Goal: Task Accomplishment & Management: Complete application form

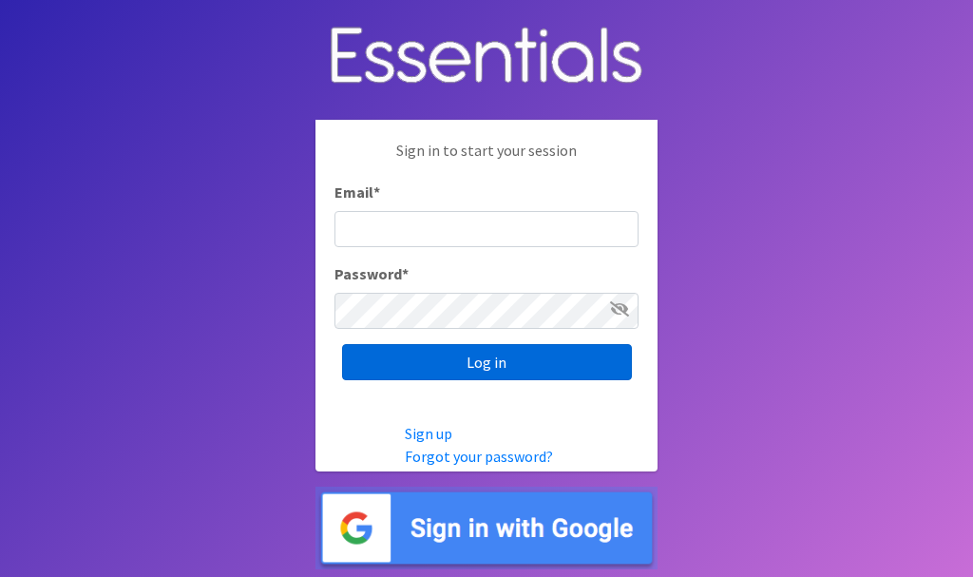
type input "[EMAIL_ADDRESS][DOMAIN_NAME]"
click at [485, 357] on input "Log in" at bounding box center [487, 362] width 290 height 36
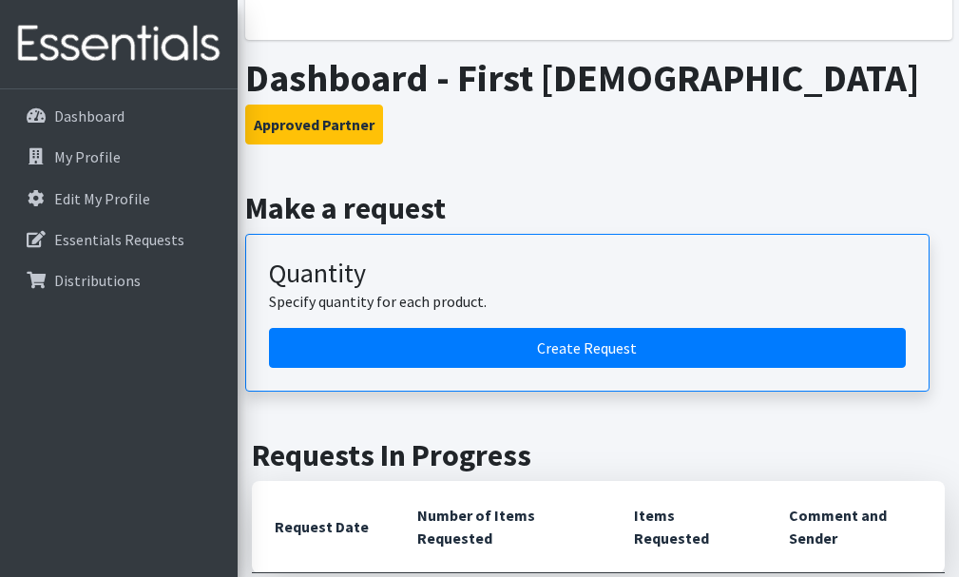
scroll to position [321, 0]
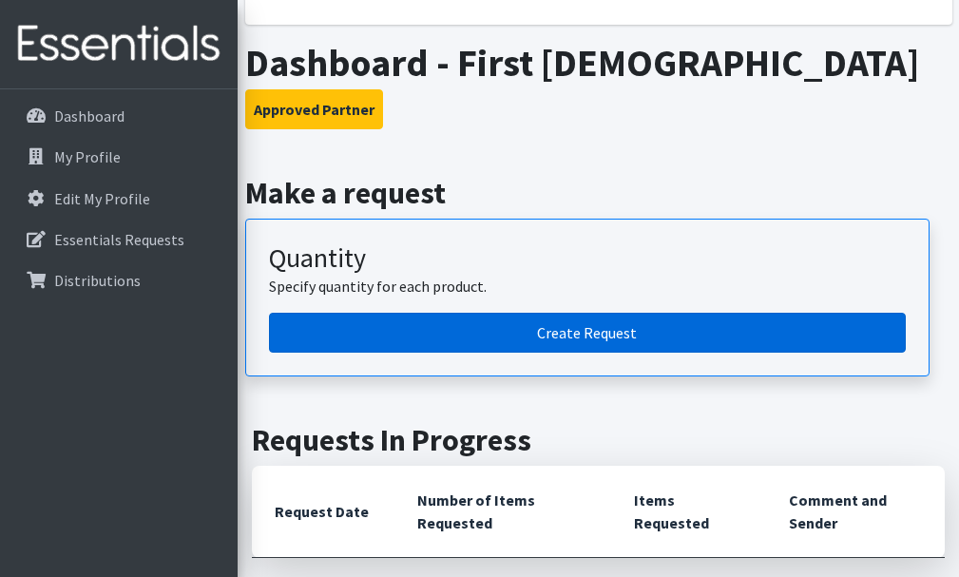
click at [600, 324] on link "Create Request" at bounding box center [587, 333] width 637 height 40
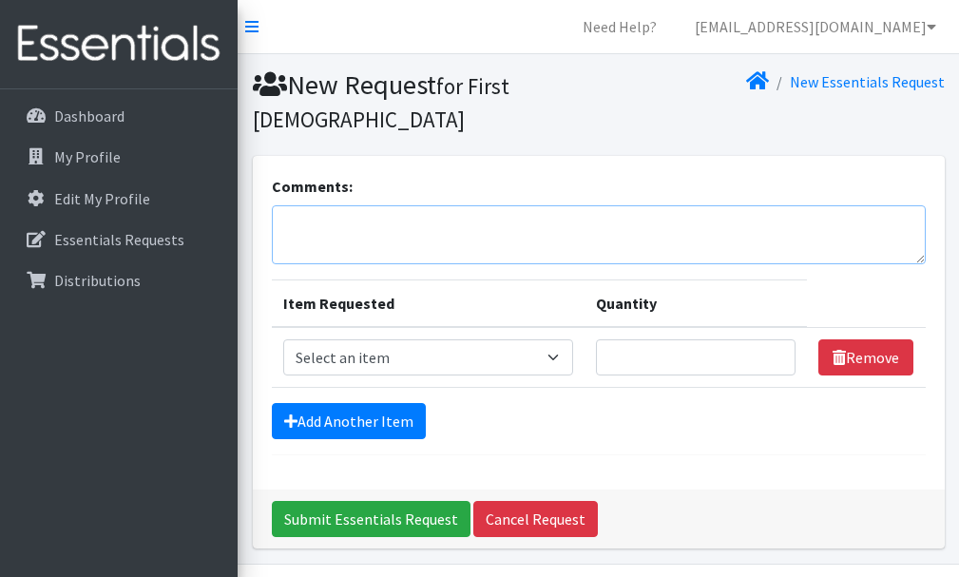
click at [335, 237] on textarea "Comments:" at bounding box center [599, 234] width 654 height 59
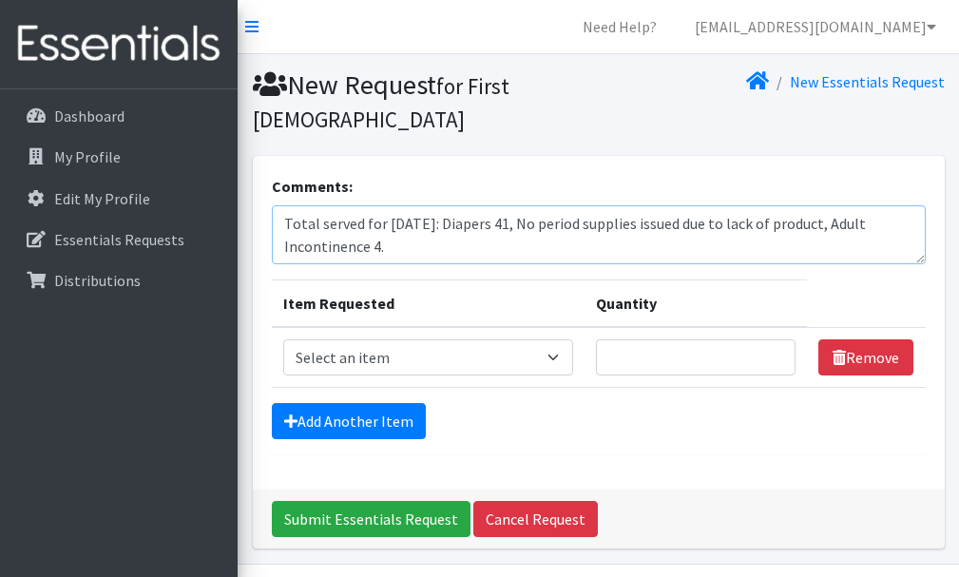
type textarea "Total served for [DATE]: Diapers 41, No period supplies issued due to lack of p…"
click at [564, 360] on select "Select an item Adult Incontinence - LARGE Bundle Adult Incontinence - MEDIUM Bu…" at bounding box center [428, 357] width 290 height 36
select select "14876"
click at [283, 339] on select "Select an item Adult Incontinence - LARGE Bundle Adult Incontinence - MEDIUM Bu…" at bounding box center [428, 357] width 290 height 36
click at [775, 360] on input "1" at bounding box center [696, 357] width 201 height 36
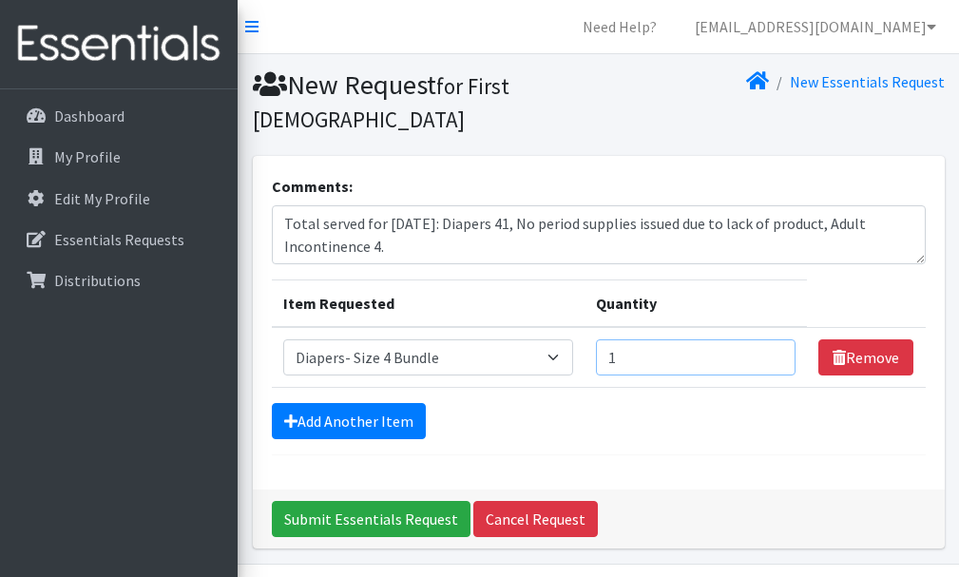
click at [778, 362] on input "1" at bounding box center [696, 357] width 201 height 36
click at [778, 353] on input "2" at bounding box center [696, 357] width 201 height 36
click at [778, 353] on input "3" at bounding box center [696, 357] width 201 height 36
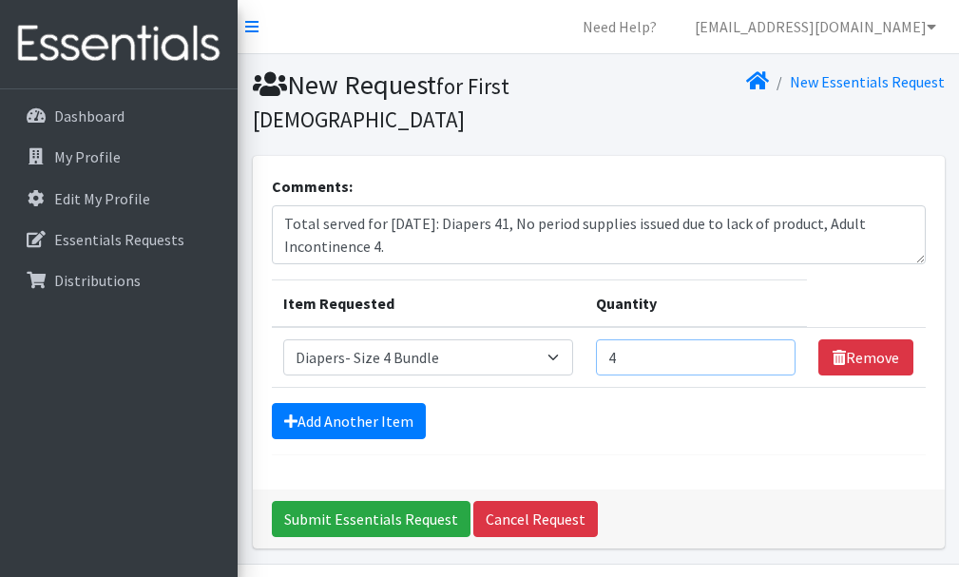
click at [778, 353] on input "4" at bounding box center [696, 357] width 201 height 36
click at [778, 353] on input "5" at bounding box center [696, 357] width 201 height 36
click at [778, 353] on input "6" at bounding box center [696, 357] width 201 height 36
click at [776, 351] on input "7" at bounding box center [696, 357] width 201 height 36
click at [776, 351] on input "8" at bounding box center [696, 357] width 201 height 36
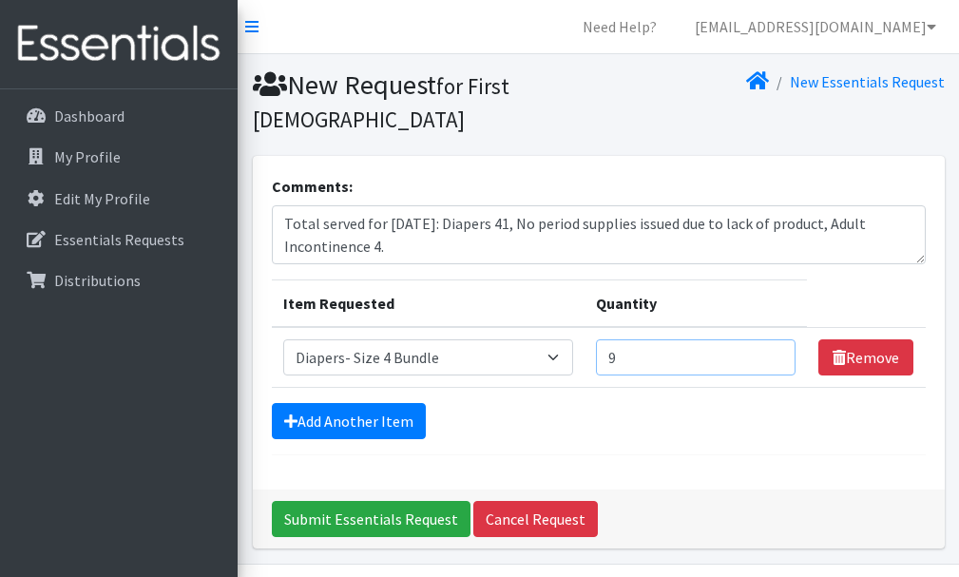
click at [776, 351] on input "9" at bounding box center [696, 357] width 201 height 36
click at [776, 351] on input "10" at bounding box center [696, 357] width 201 height 36
click at [776, 351] on input "11" at bounding box center [696, 357] width 201 height 36
click at [776, 351] on input "12" at bounding box center [696, 357] width 201 height 36
click at [776, 351] on input "13" at bounding box center [696, 357] width 201 height 36
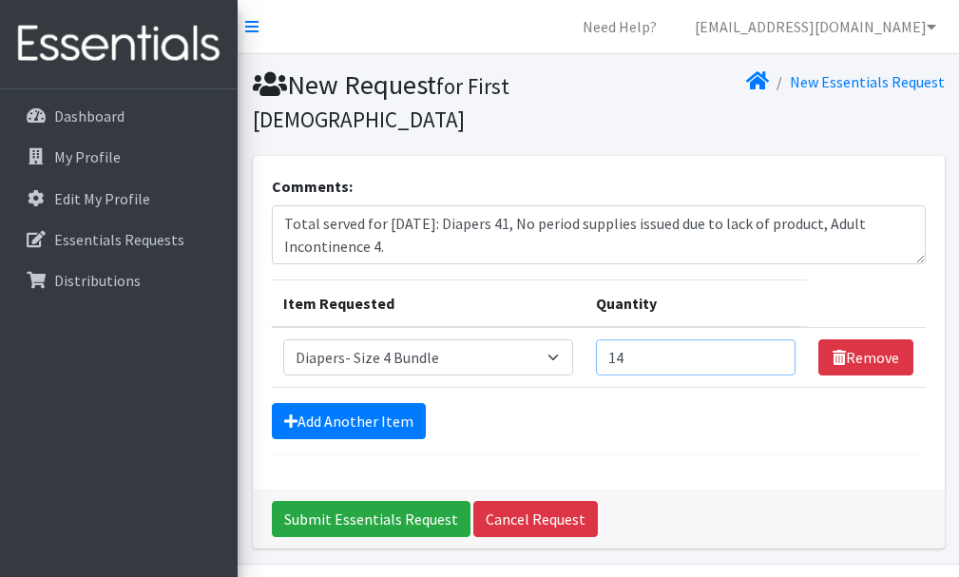
click at [776, 351] on input "14" at bounding box center [696, 357] width 201 height 36
click at [776, 351] on input "15" at bounding box center [696, 357] width 201 height 36
click at [776, 351] on input "16" at bounding box center [696, 357] width 201 height 36
click at [776, 351] on input "17" at bounding box center [696, 357] width 201 height 36
click at [776, 351] on input "18" at bounding box center [696, 357] width 201 height 36
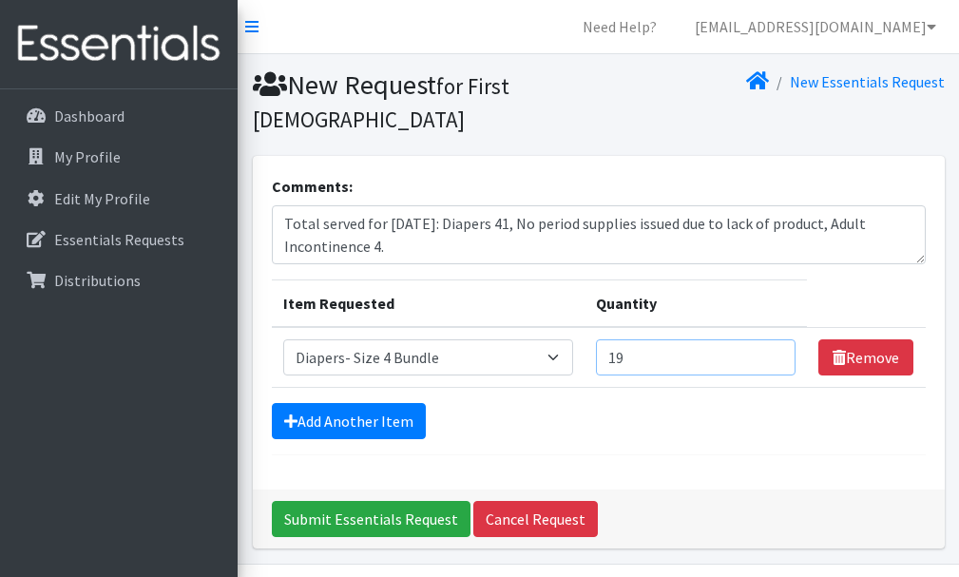
click at [776, 351] on input "19" at bounding box center [696, 357] width 201 height 36
click at [776, 351] on input "20" at bounding box center [696, 357] width 201 height 36
click at [776, 351] on input "21" at bounding box center [696, 357] width 201 height 36
click at [776, 351] on input "22" at bounding box center [696, 357] width 201 height 36
click at [776, 351] on input "23" at bounding box center [696, 357] width 201 height 36
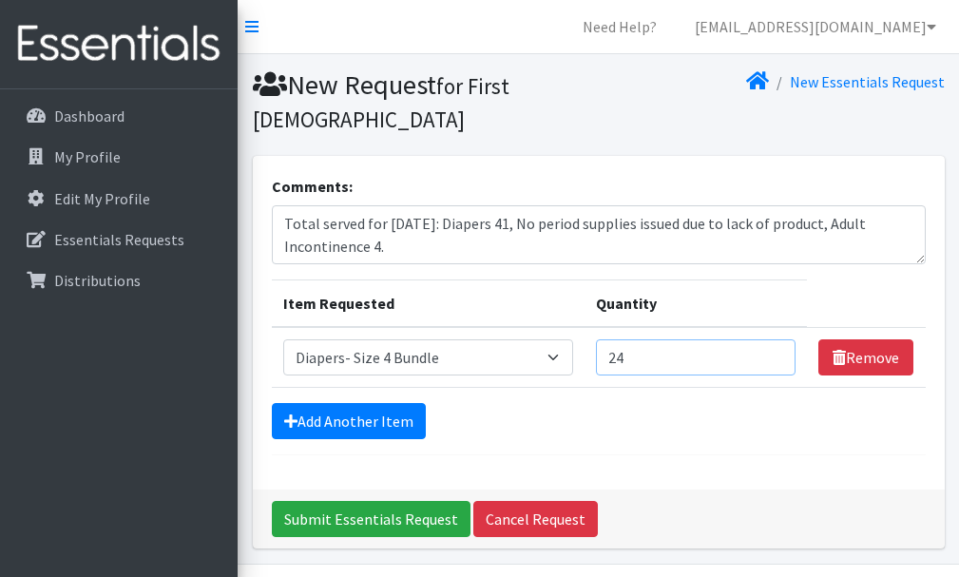
click at [776, 351] on input "24" at bounding box center [696, 357] width 201 height 36
click at [776, 351] on input "25" at bounding box center [696, 357] width 201 height 36
click at [776, 351] on input "26" at bounding box center [696, 357] width 201 height 36
click at [776, 351] on input "27" at bounding box center [696, 357] width 201 height 36
click at [776, 351] on input "28" at bounding box center [696, 357] width 201 height 36
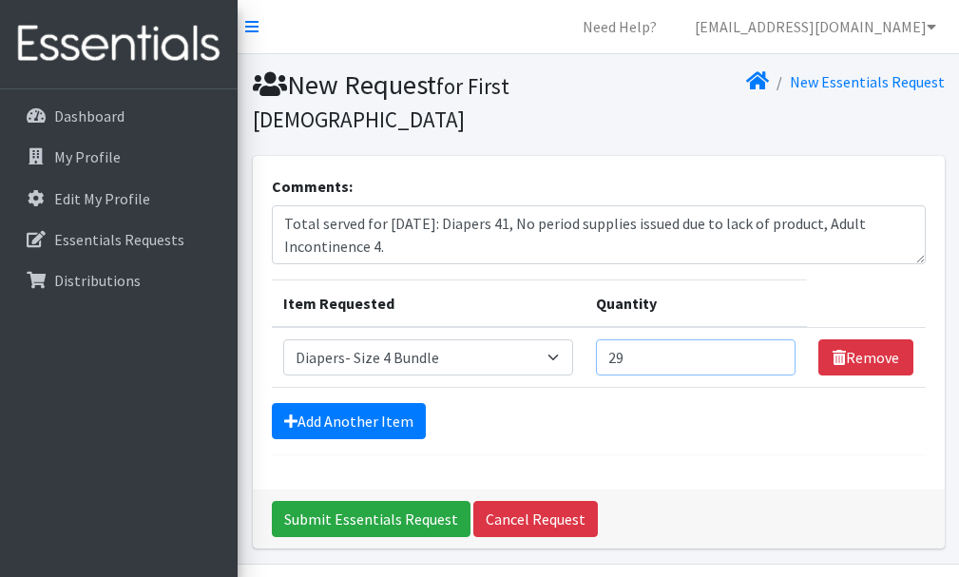
click at [776, 351] on input "29" at bounding box center [696, 357] width 201 height 36
click at [776, 363] on input "28" at bounding box center [696, 357] width 201 height 36
click at [776, 363] on input "27" at bounding box center [696, 357] width 201 height 36
click at [776, 363] on input "26" at bounding box center [696, 357] width 201 height 36
click at [776, 363] on input "25" at bounding box center [696, 357] width 201 height 36
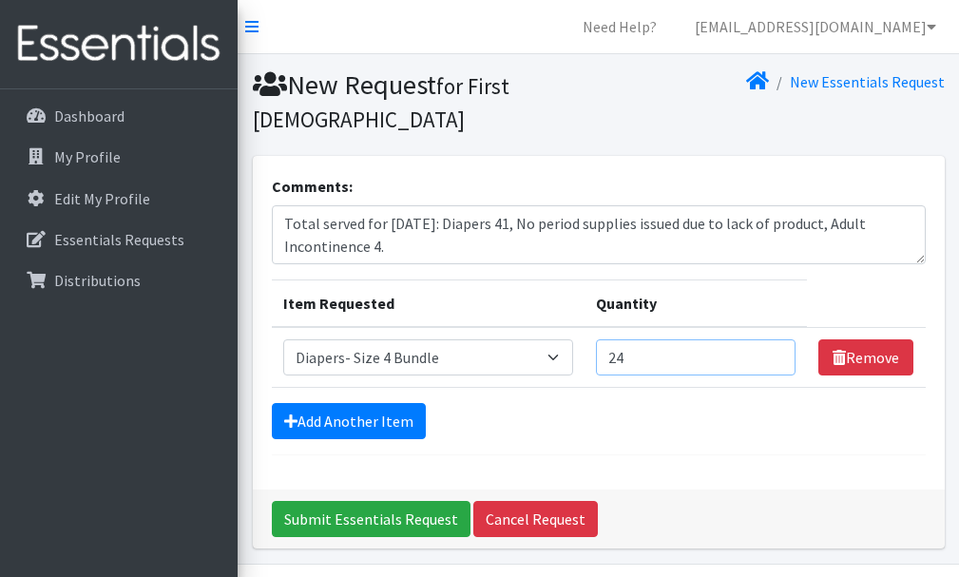
click at [776, 363] on input "24" at bounding box center [696, 357] width 201 height 36
click at [776, 363] on input "23" at bounding box center [696, 357] width 201 height 36
click at [776, 363] on input "22" at bounding box center [696, 357] width 201 height 36
click at [776, 363] on input "21" at bounding box center [696, 357] width 201 height 36
click at [776, 363] on input "20" at bounding box center [696, 357] width 201 height 36
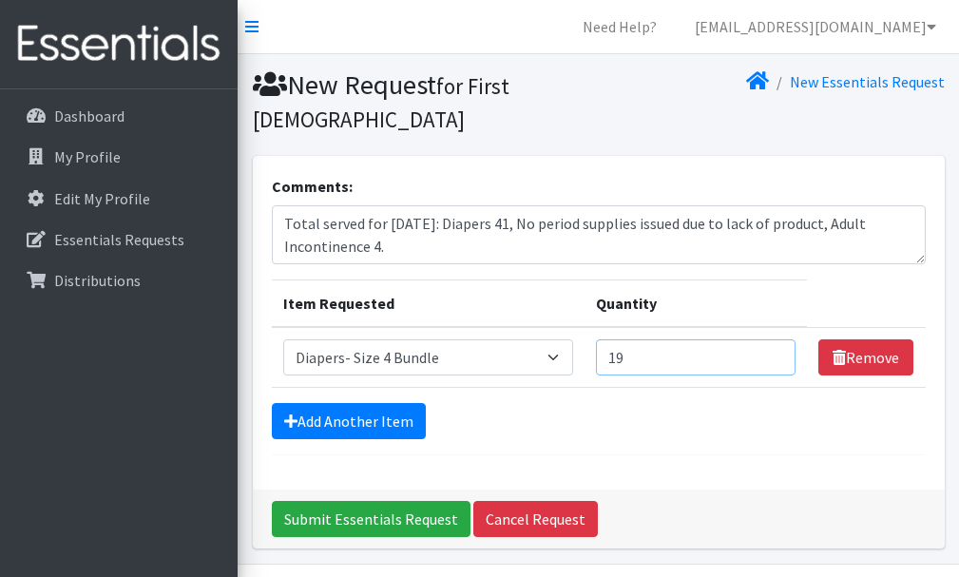
click at [776, 363] on input "19" at bounding box center [696, 357] width 201 height 36
click at [776, 363] on input "18" at bounding box center [696, 357] width 201 height 36
click at [776, 363] on input "14" at bounding box center [696, 357] width 201 height 36
click at [776, 351] on input "32" at bounding box center [696, 357] width 201 height 36
click at [776, 351] on input "33" at bounding box center [696, 357] width 201 height 36
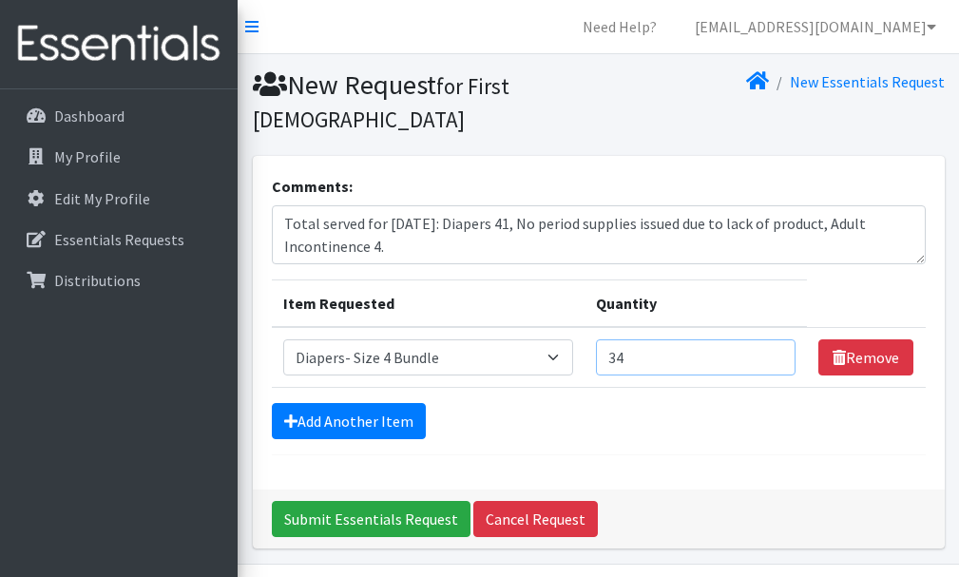
click at [776, 351] on input "34" at bounding box center [696, 357] width 201 height 36
click at [776, 351] on input "35" at bounding box center [696, 357] width 201 height 36
click at [776, 351] on input "36" at bounding box center [696, 357] width 201 height 36
click at [776, 351] on input "37" at bounding box center [696, 357] width 201 height 36
click at [776, 351] on input "38" at bounding box center [696, 357] width 201 height 36
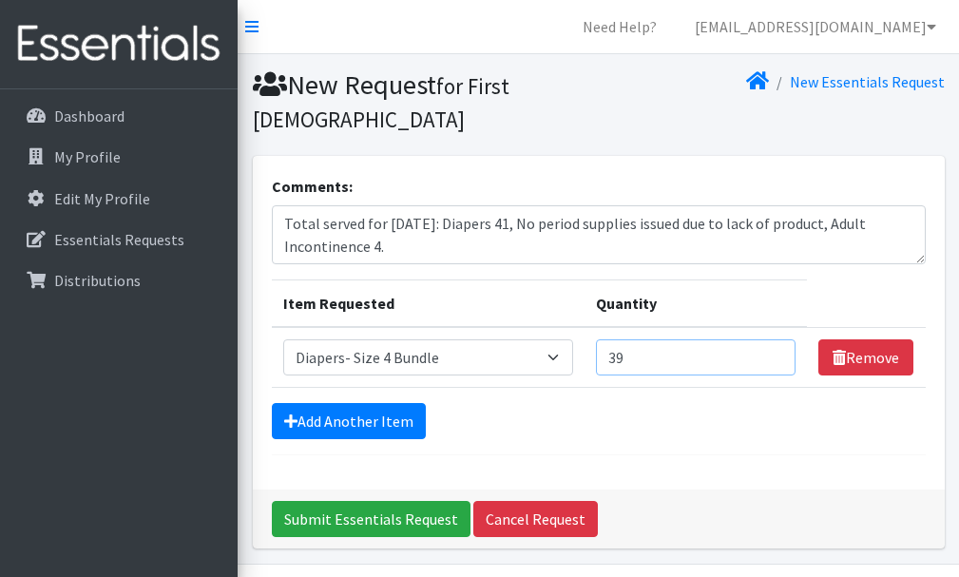
click at [776, 351] on input "39" at bounding box center [696, 357] width 201 height 36
type input "40"
click at [776, 351] on input "40" at bounding box center [696, 357] width 201 height 36
click at [560, 356] on select "Select an item Adult Incontinence - LARGE Bundle Adult Incontinence - MEDIUM Bu…" at bounding box center [428, 357] width 290 height 36
click at [596, 402] on form "Comments: Total served for [DATE]: Diapers 41, No period supplies issued due to…" at bounding box center [599, 315] width 654 height 280
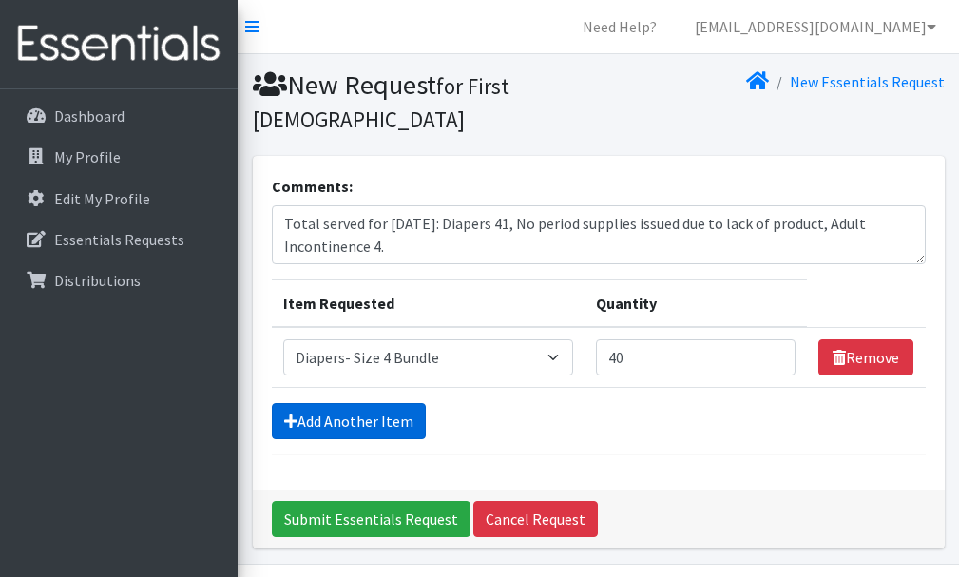
click at [375, 414] on link "Add Another Item" at bounding box center [349, 421] width 154 height 36
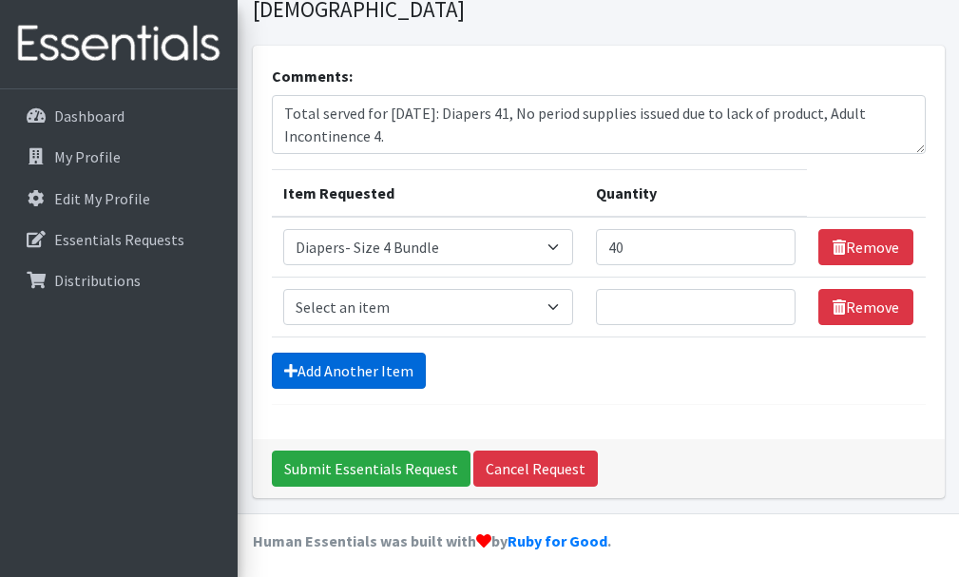
scroll to position [118, 0]
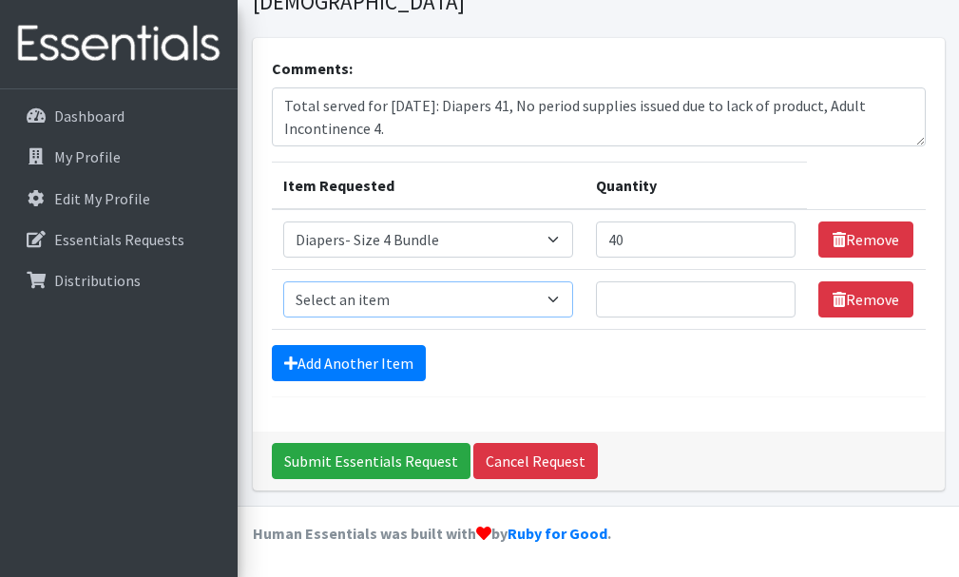
click at [557, 296] on select "Select an item Adult Incontinence - LARGE Bundle Adult Incontinence - MEDIUM Bu…" at bounding box center [428, 299] width 290 height 36
select select "14877"
click at [283, 281] on select "Select an item Adult Incontinence - LARGE Bundle Adult Incontinence - MEDIUM Bu…" at bounding box center [428, 299] width 290 height 36
click at [775, 303] on input "1" at bounding box center [696, 299] width 201 height 36
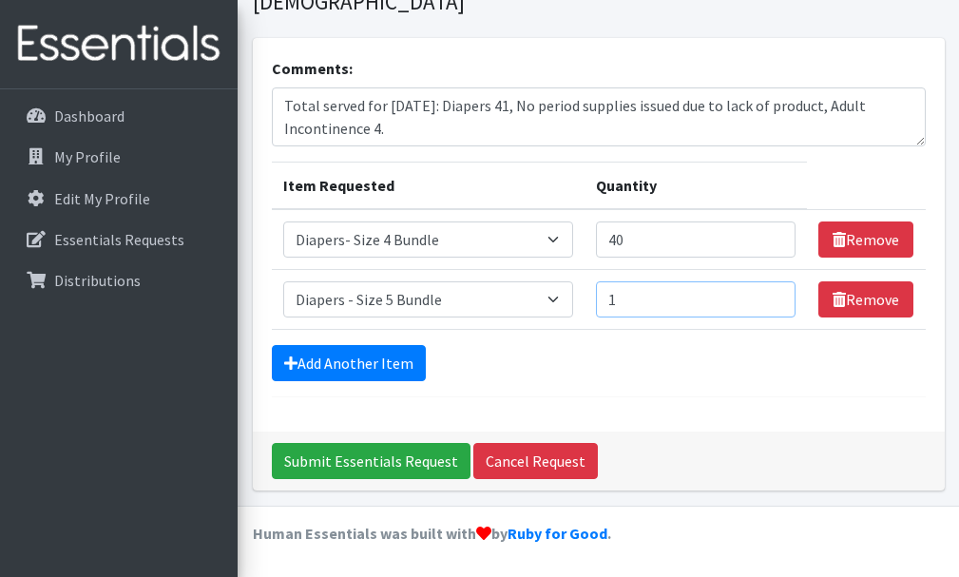
click at [775, 303] on input "1" at bounding box center [696, 299] width 201 height 36
click at [777, 296] on input "38" at bounding box center [696, 299] width 201 height 36
click at [777, 296] on input "39" at bounding box center [696, 299] width 201 height 36
type input "40"
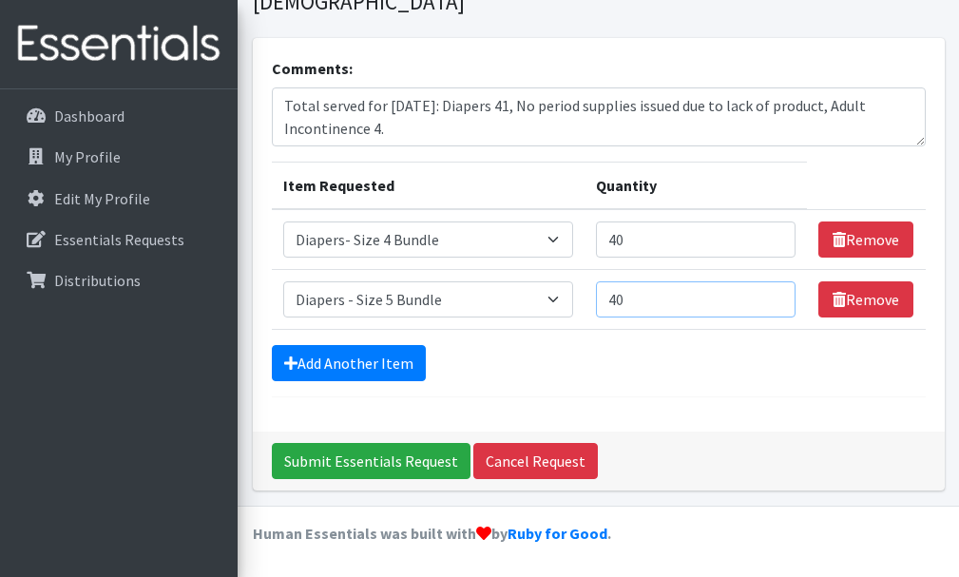
click at [777, 296] on input "40" at bounding box center [696, 299] width 201 height 36
click at [355, 357] on link "Add Another Item" at bounding box center [349, 363] width 154 height 36
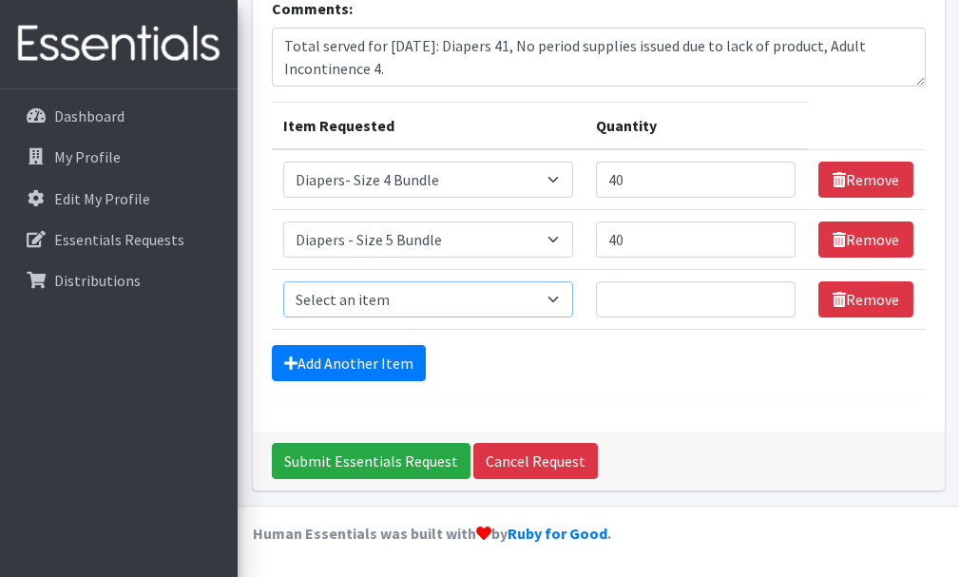
click at [563, 297] on select "Select an item Adult Incontinence - LARGE Bundle Adult Incontinence - MEDIUM Bu…" at bounding box center [428, 299] width 290 height 36
select select "14878"
click at [283, 281] on select "Select an item Adult Incontinence - LARGE Bundle Adult Incontinence - MEDIUM Bu…" at bounding box center [428, 299] width 290 height 36
click at [774, 293] on input "33" at bounding box center [696, 299] width 201 height 36
click at [774, 293] on input "34" at bounding box center [696, 299] width 201 height 36
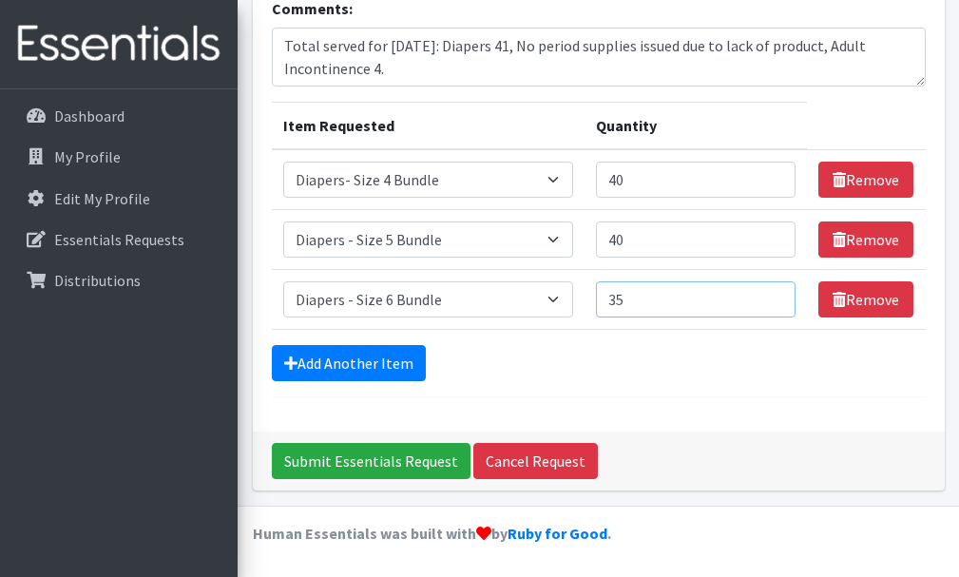
click at [774, 293] on input "35" at bounding box center [696, 299] width 201 height 36
click at [774, 293] on input "36" at bounding box center [696, 299] width 201 height 36
click at [774, 293] on input "37" at bounding box center [696, 299] width 201 height 36
click at [774, 293] on input "38" at bounding box center [696, 299] width 201 height 36
click at [774, 293] on input "39" at bounding box center [696, 299] width 201 height 36
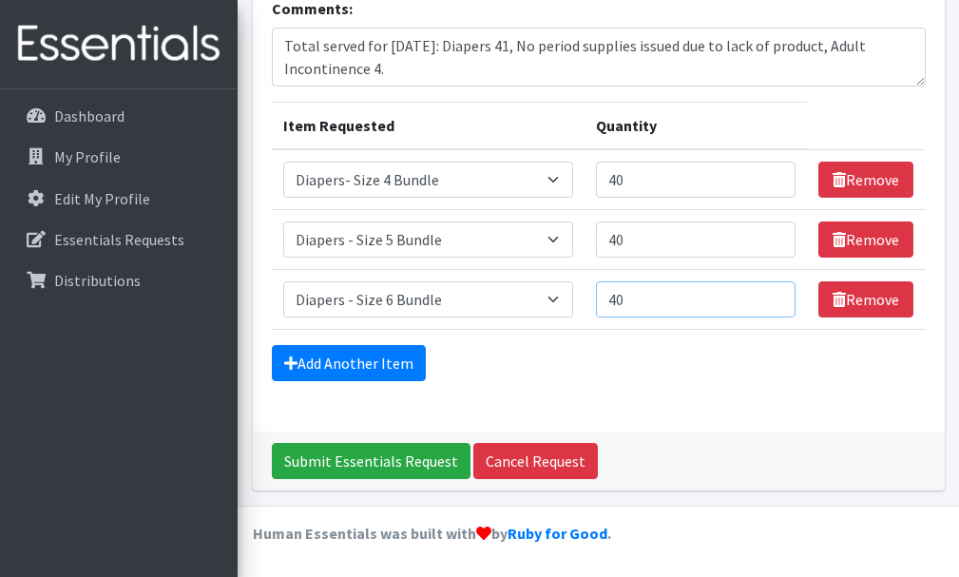
type input "40"
click at [774, 293] on input "40" at bounding box center [696, 299] width 201 height 36
click at [374, 362] on link "Add Another Item" at bounding box center [349, 363] width 154 height 36
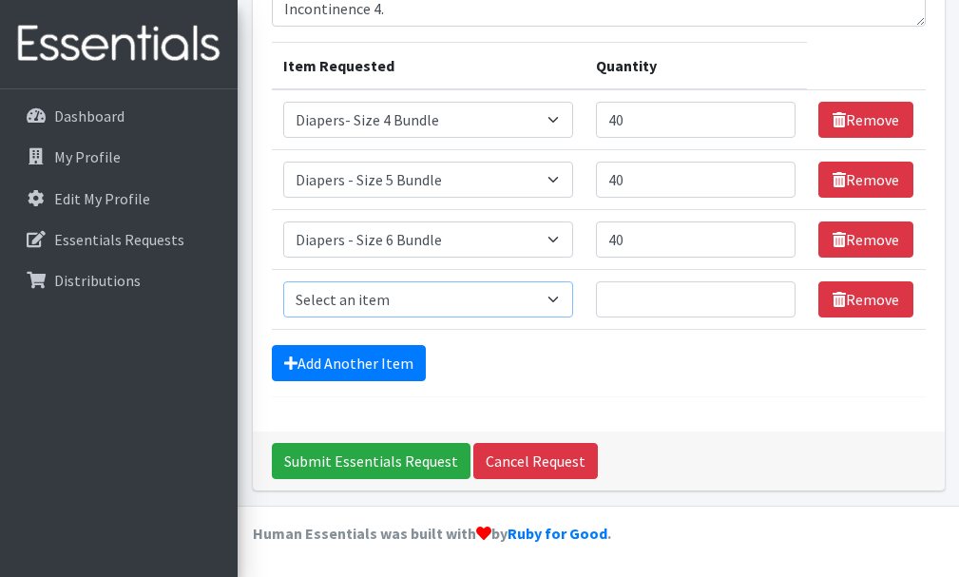
click at [560, 298] on select "Select an item Adult Incontinence - LARGE Bundle Adult Incontinence - MEDIUM Bu…" at bounding box center [428, 299] width 290 height 36
select select "1635"
click at [283, 281] on select "Select an item Adult Incontinence - LARGE Bundle Adult Incontinence - MEDIUM Bu…" at bounding box center [428, 299] width 290 height 36
click at [776, 293] on input "1" at bounding box center [696, 299] width 201 height 36
click at [776, 293] on input "2" at bounding box center [696, 299] width 201 height 36
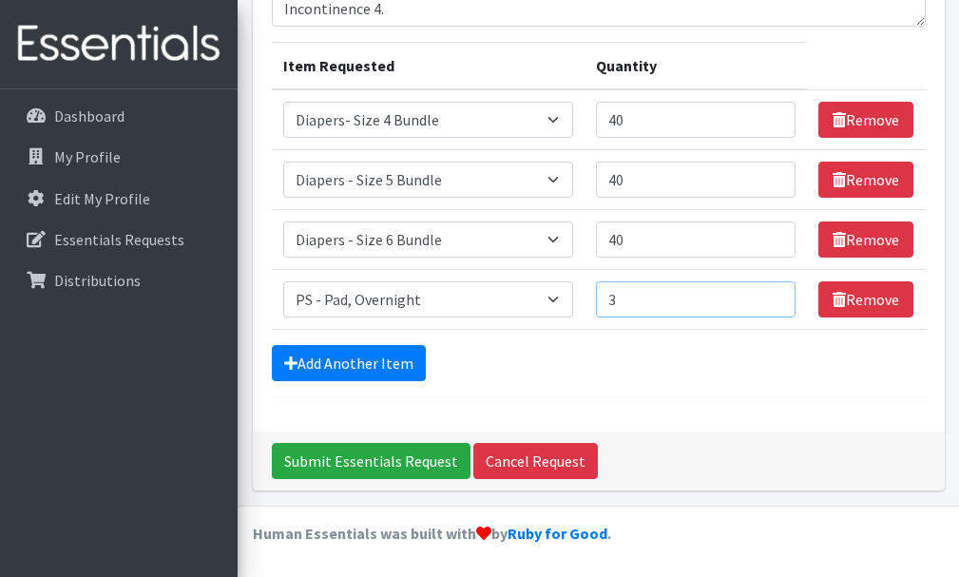
click at [776, 293] on input "3" at bounding box center [696, 299] width 201 height 36
click at [776, 293] on input "4" at bounding box center [696, 299] width 201 height 36
click at [776, 293] on input "5" at bounding box center [696, 299] width 201 height 36
click at [776, 293] on input "6" at bounding box center [696, 299] width 201 height 36
click at [776, 293] on input "7" at bounding box center [696, 299] width 201 height 36
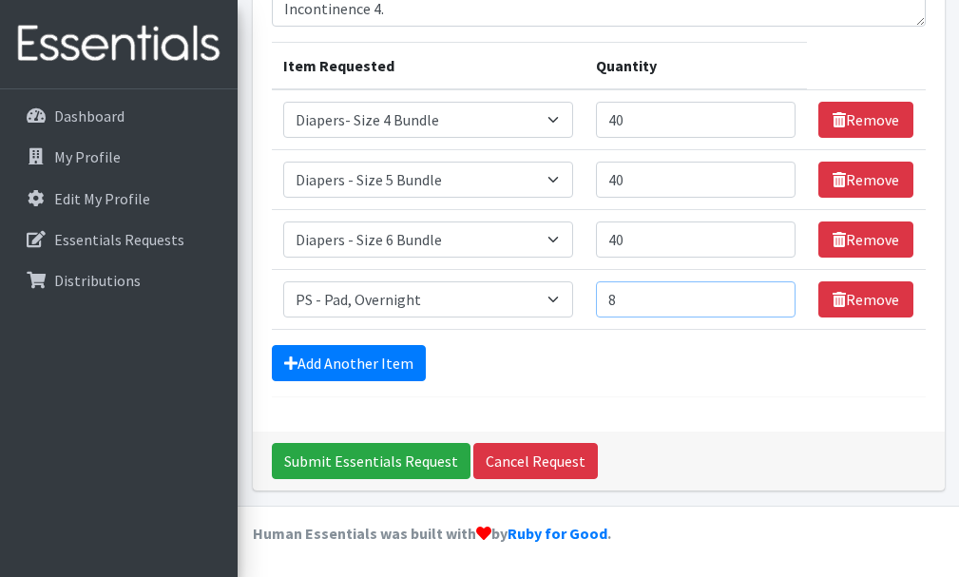
click at [776, 293] on input "8" at bounding box center [696, 299] width 201 height 36
click at [776, 293] on input "9" at bounding box center [696, 299] width 201 height 36
click at [776, 293] on input "10" at bounding box center [696, 299] width 201 height 36
click at [776, 293] on input "11" at bounding box center [696, 299] width 201 height 36
click at [776, 293] on input "12" at bounding box center [696, 299] width 201 height 36
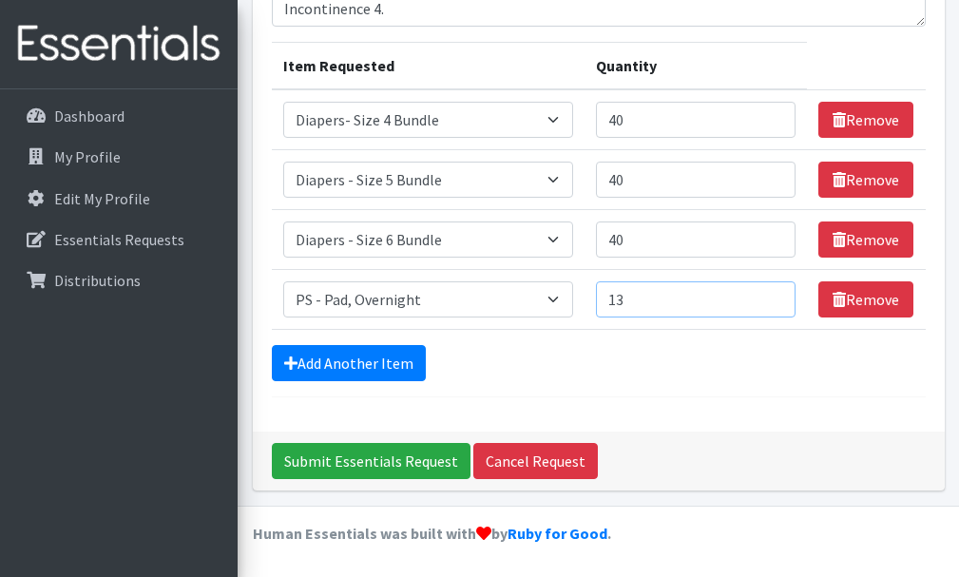
click at [776, 293] on input "13" at bounding box center [696, 299] width 201 height 36
type input "20"
click at [776, 293] on input "20" at bounding box center [696, 299] width 201 height 36
click at [394, 359] on link "Add Another Item" at bounding box center [349, 363] width 154 height 36
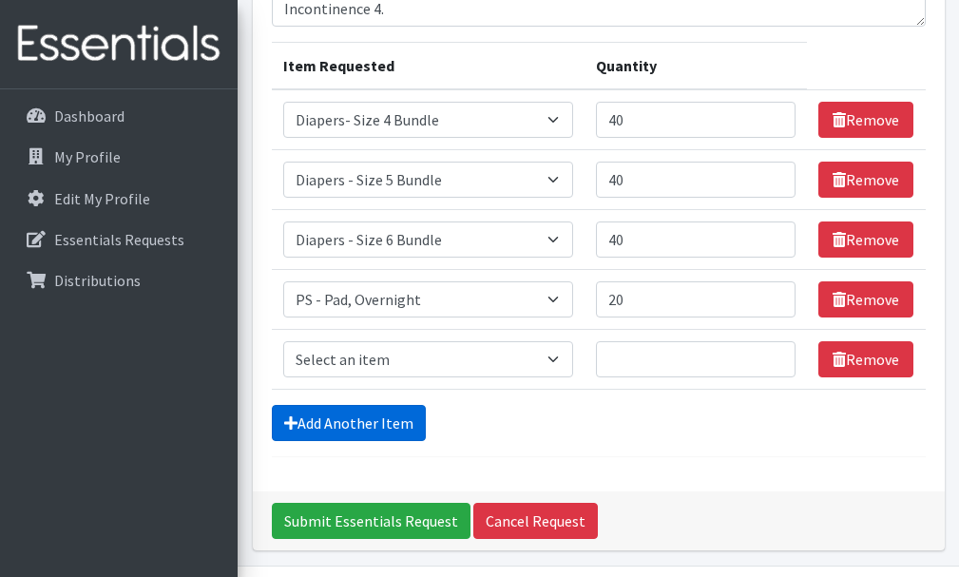
scroll to position [298, 0]
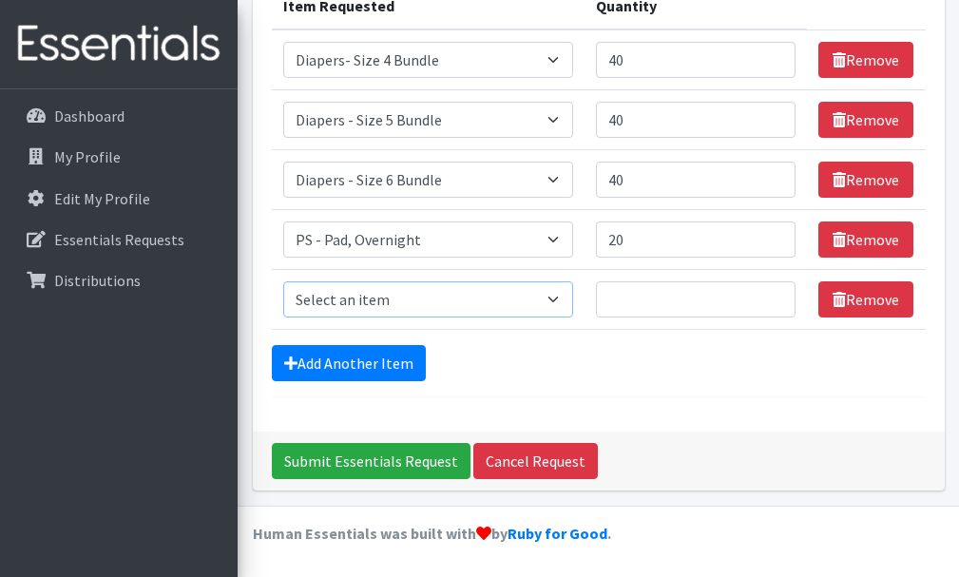
click at [565, 300] on select "Select an item Adult Incontinence - LARGE Bundle Adult Incontinence - MEDIUM Bu…" at bounding box center [428, 299] width 290 height 36
select select "2192"
click at [283, 281] on select "Select an item Adult Incontinence - LARGE Bundle Adult Incontinence - MEDIUM Bu…" at bounding box center [428, 299] width 290 height 36
click at [774, 295] on input "1" at bounding box center [696, 299] width 201 height 36
click at [774, 295] on input "2" at bounding box center [696, 299] width 201 height 36
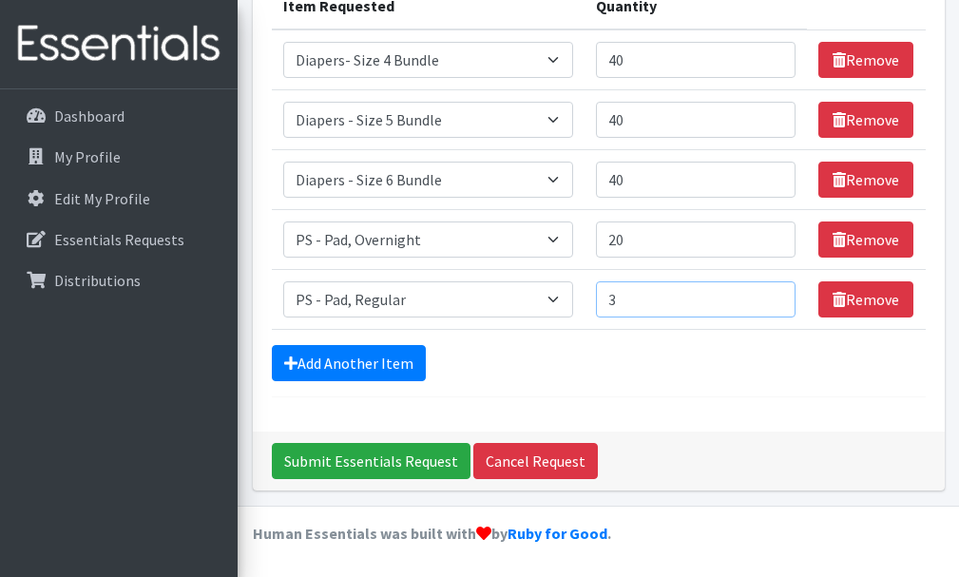
click at [774, 295] on input "3" at bounding box center [696, 299] width 201 height 36
click at [774, 295] on input "15" at bounding box center [696, 299] width 201 height 36
click at [774, 295] on input "16" at bounding box center [696, 299] width 201 height 36
click at [774, 295] on input "17" at bounding box center [696, 299] width 201 height 36
click at [774, 295] on input "18" at bounding box center [696, 299] width 201 height 36
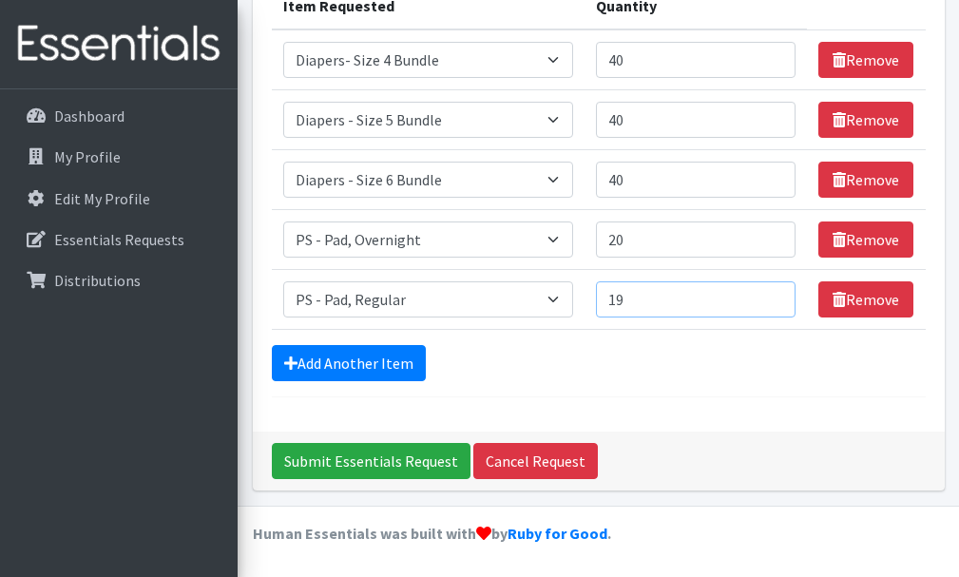
click at [774, 295] on input "19" at bounding box center [696, 299] width 201 height 36
click at [774, 295] on input "20" at bounding box center [696, 299] width 201 height 36
click at [774, 295] on input "21" at bounding box center [696, 299] width 201 height 36
type input "20"
click at [777, 301] on input "20" at bounding box center [696, 299] width 201 height 36
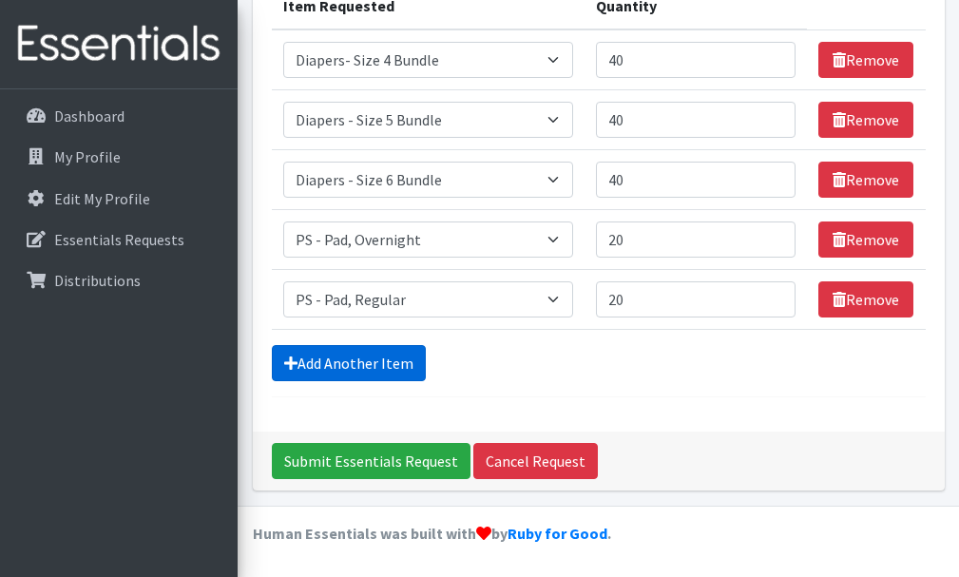
click at [377, 358] on link "Add Another Item" at bounding box center [349, 363] width 154 height 36
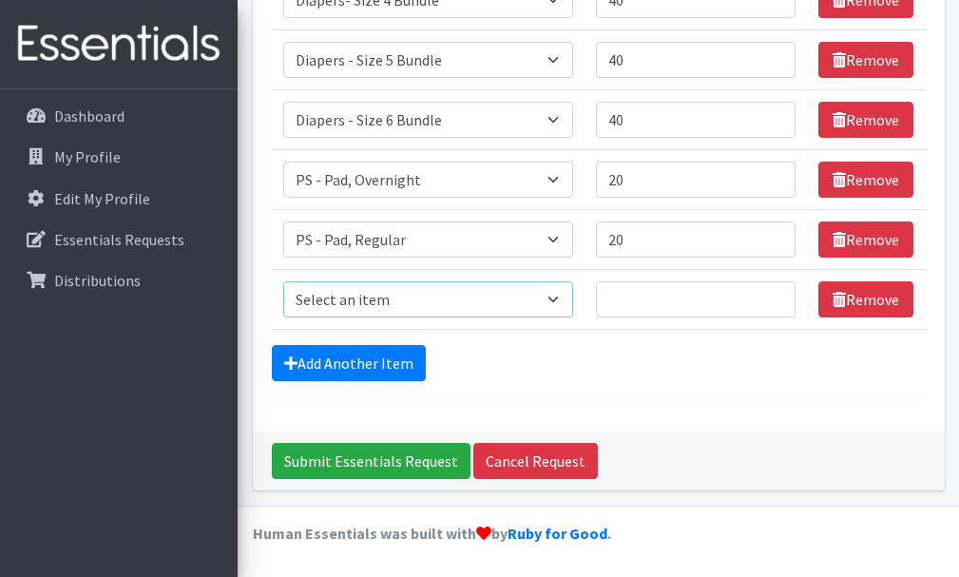
click at [562, 298] on select "Select an item Adult Incontinence - LARGE Bundle Adult Incontinence - MEDIUM Bu…" at bounding box center [428, 299] width 290 height 36
select select "14884"
click at [283, 281] on select "Select an item Adult Incontinence - LARGE Bundle Adult Incontinence - MEDIUM Bu…" at bounding box center [428, 299] width 290 height 36
click at [774, 293] on input "1" at bounding box center [696, 299] width 201 height 36
click at [774, 293] on input "2" at bounding box center [696, 299] width 201 height 36
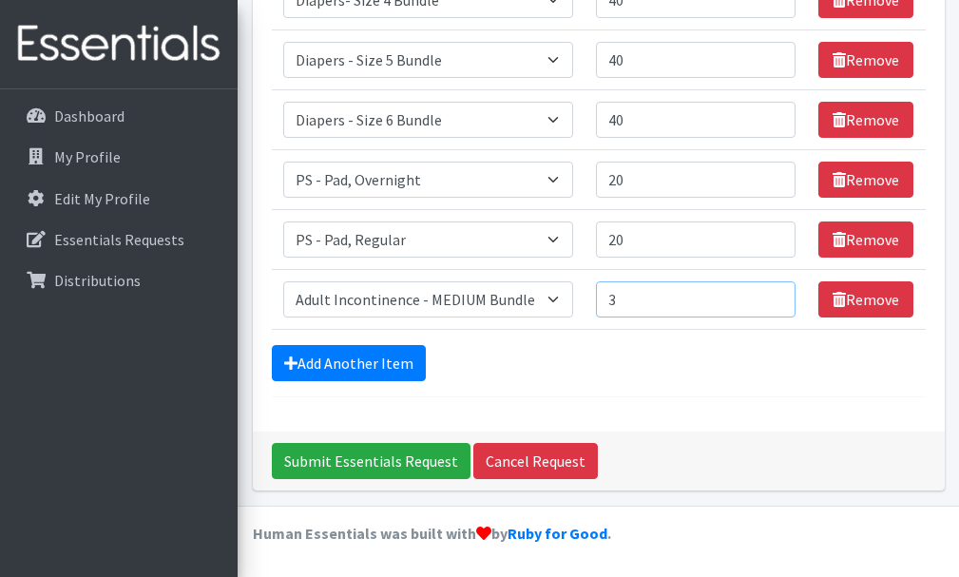
click at [774, 293] on input "3" at bounding box center [696, 299] width 201 height 36
click at [774, 293] on input "4" at bounding box center [696, 299] width 201 height 36
click at [774, 293] on input "5" at bounding box center [696, 299] width 201 height 36
click at [774, 293] on input "6" at bounding box center [696, 299] width 201 height 36
click at [774, 293] on input "7" at bounding box center [696, 299] width 201 height 36
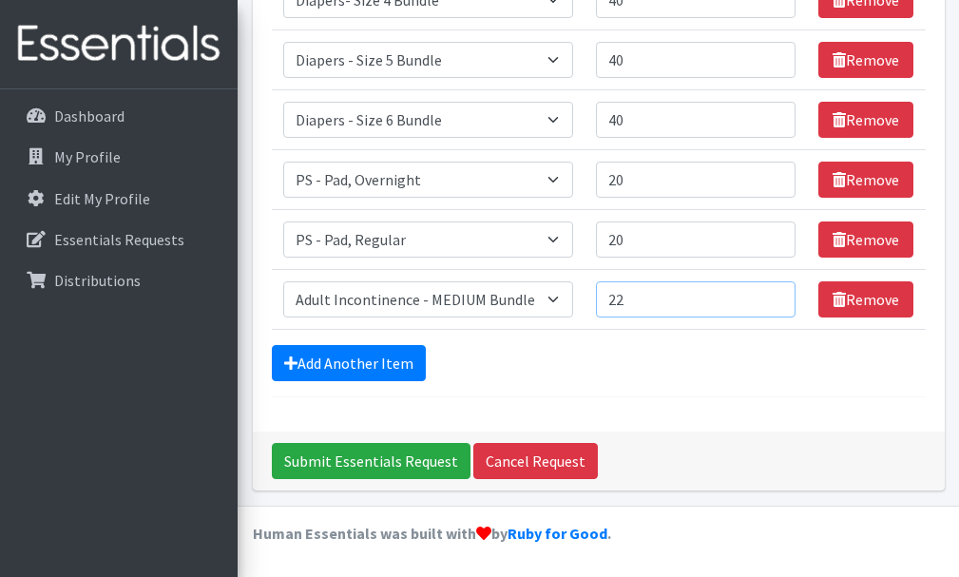
click at [774, 293] on input "22" at bounding box center [696, 299] width 201 height 36
click at [776, 302] on input "21" at bounding box center [696, 299] width 201 height 36
type input "20"
click at [776, 299] on input "20" at bounding box center [696, 299] width 201 height 36
click at [371, 358] on link "Add Another Item" at bounding box center [349, 363] width 154 height 36
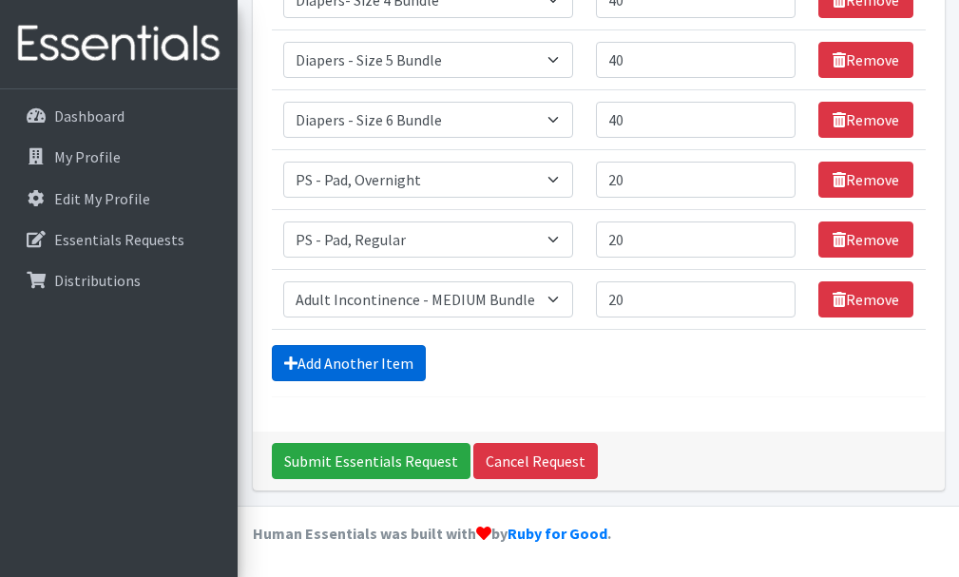
scroll to position [417, 0]
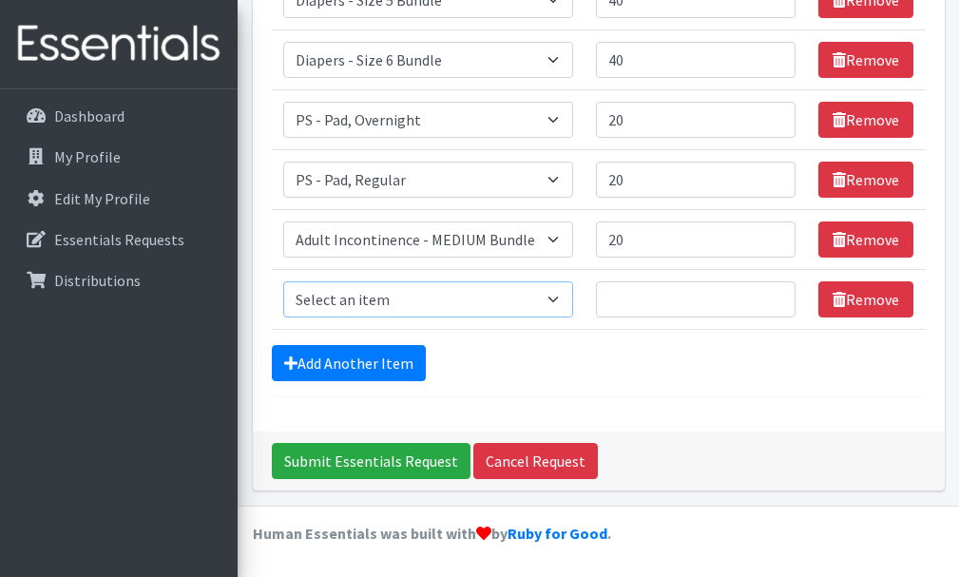
click at [564, 296] on select "Select an item Adult Incontinence - LARGE Bundle Adult Incontinence - MEDIUM Bu…" at bounding box center [428, 299] width 290 height 36
select select "14885"
click at [283, 281] on select "Select an item Adult Incontinence - LARGE Bundle Adult Incontinence - MEDIUM Bu…" at bounding box center [428, 299] width 290 height 36
click at [774, 293] on input "14" at bounding box center [696, 299] width 201 height 36
click at [774, 293] on input "15" at bounding box center [696, 299] width 201 height 36
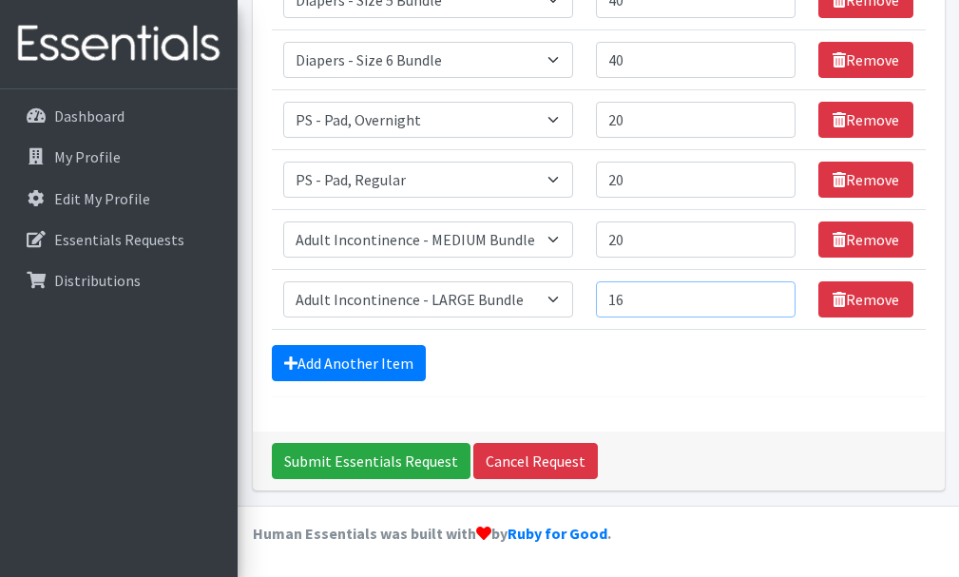
click at [774, 293] on input "16" at bounding box center [696, 299] width 201 height 36
click at [774, 293] on input "17" at bounding box center [696, 299] width 201 height 36
click at [774, 293] on input "18" at bounding box center [696, 299] width 201 height 36
click at [774, 293] on input "19" at bounding box center [696, 299] width 201 height 36
click at [774, 293] on input "20" at bounding box center [696, 299] width 201 height 36
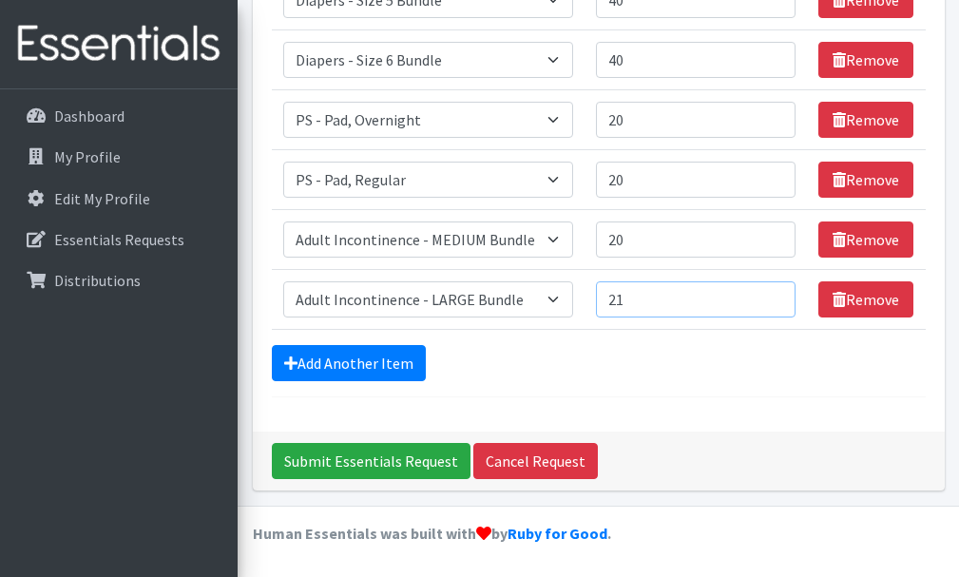
click at [774, 293] on input "21" at bounding box center [696, 299] width 201 height 36
type input "20"
click at [771, 304] on input "20" at bounding box center [696, 299] width 201 height 36
click at [354, 459] on input "Submit Essentials Request" at bounding box center [371, 461] width 199 height 36
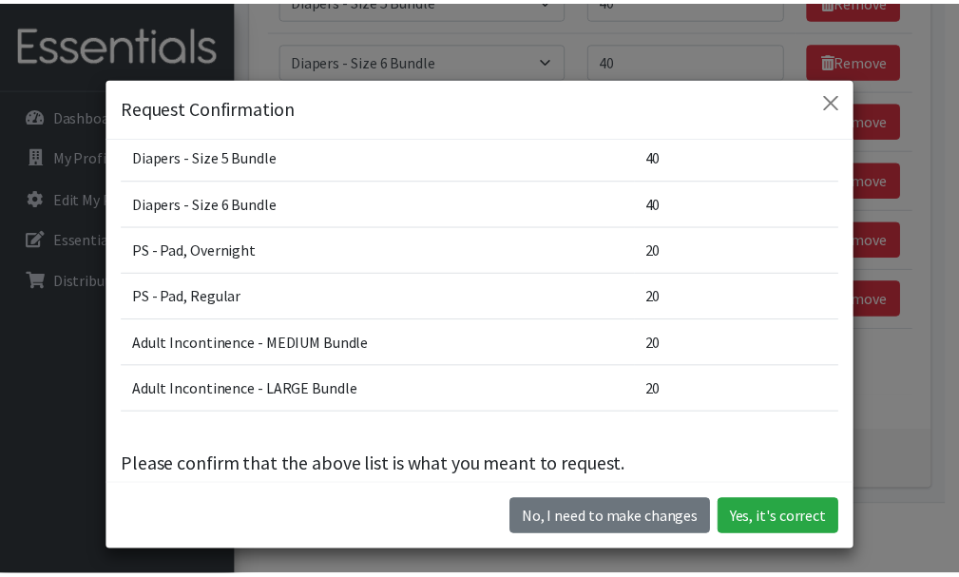
scroll to position [140, 0]
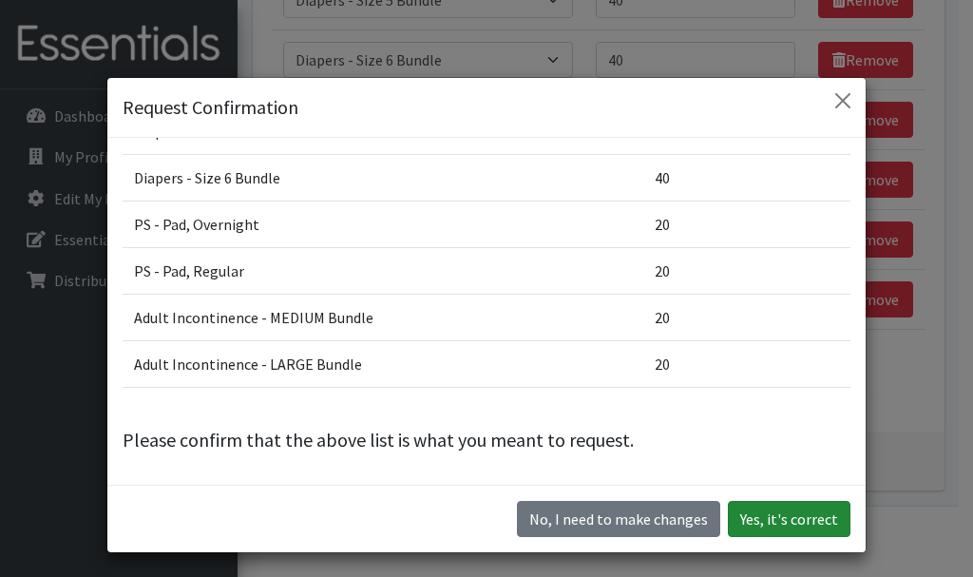
click at [755, 515] on button "Yes, it's correct" at bounding box center [789, 519] width 123 height 36
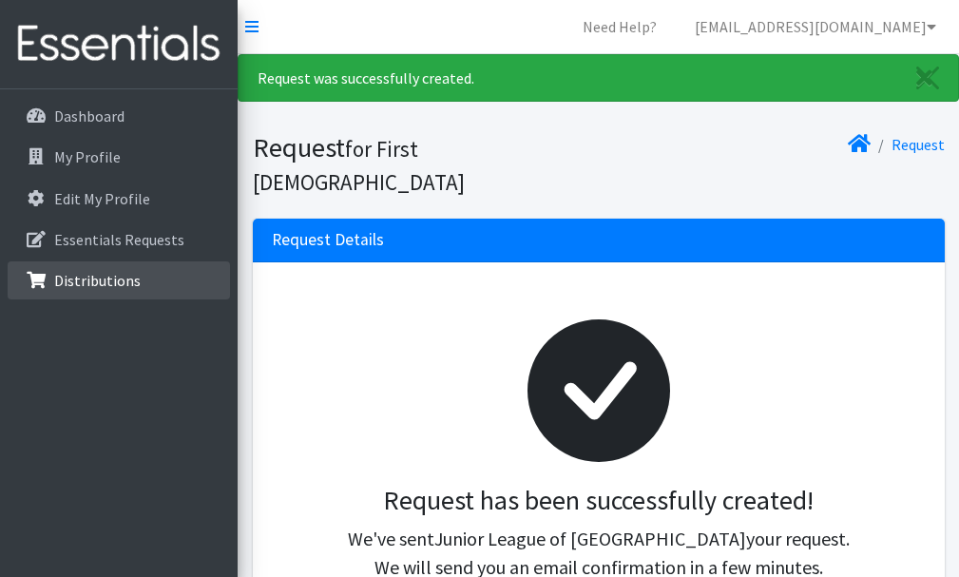
click at [86, 274] on p "Distributions" at bounding box center [97, 280] width 86 height 19
